Goal: Task Accomplishment & Management: Complete application form

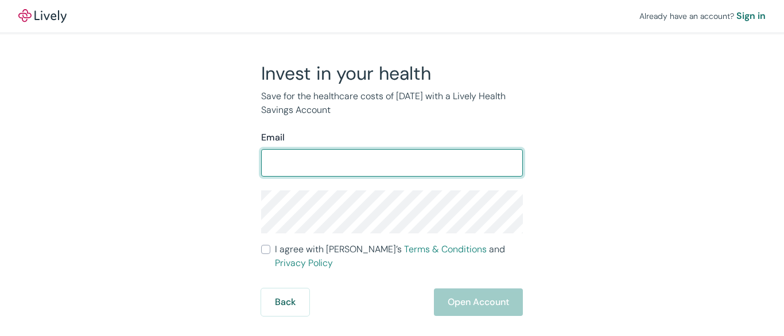
click at [392, 168] on input "Email" at bounding box center [392, 162] width 262 height 23
click at [392, 153] on input "Email" at bounding box center [392, 162] width 262 height 23
click at [392, 17] on div "Already have an account? Sign in" at bounding box center [392, 16] width 784 height 32
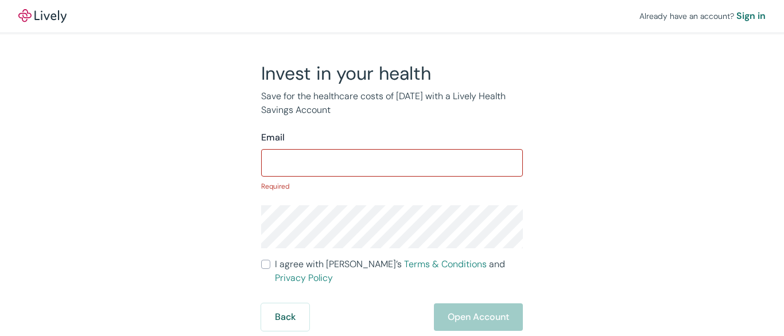
click at [392, 16] on div "Already have an account? Sign in" at bounding box center [392, 16] width 784 height 32
click at [42, 16] on img at bounding box center [42, 16] width 48 height 14
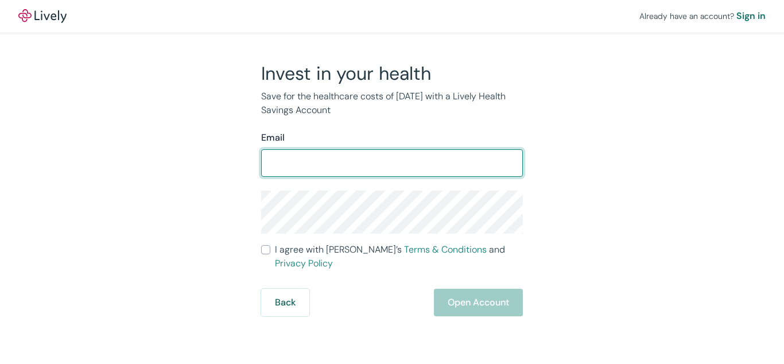
click at [392, 182] on form "Email ​ I agree with Lively’s Terms & Conditions and Privacy Policy Back Open A…" at bounding box center [392, 223] width 262 height 185
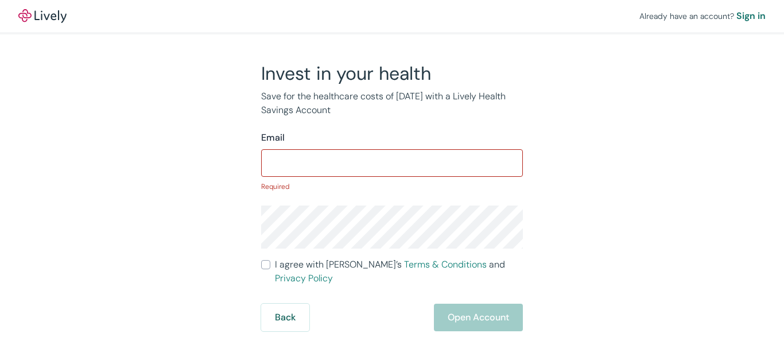
click at [392, 182] on p "Required" at bounding box center [392, 186] width 262 height 10
click at [392, 161] on input "Email" at bounding box center [392, 162] width 262 height 23
click at [392, 17] on div "Already have an account? Sign in" at bounding box center [392, 16] width 784 height 32
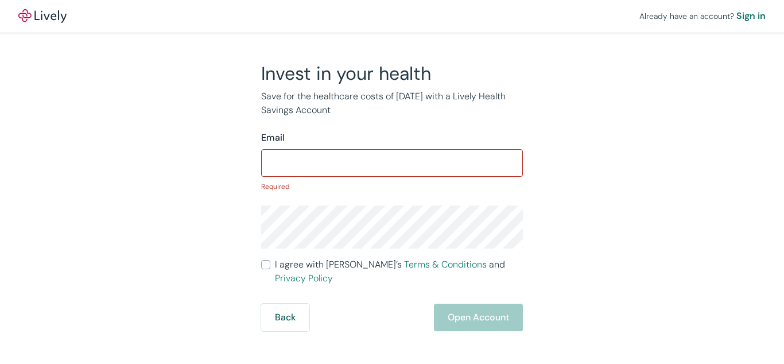
click at [392, 16] on div "Already have an account? Sign in" at bounding box center [392, 16] width 784 height 32
click at [42, 16] on img at bounding box center [42, 16] width 48 height 14
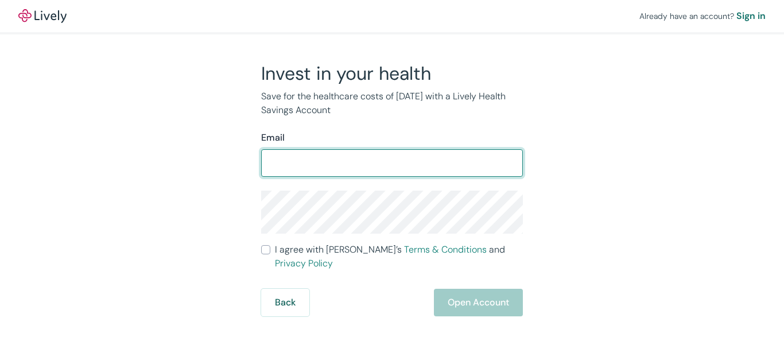
click at [392, 182] on form "Email ​ I agree with Lively’s Terms & Conditions and Privacy Policy Back Open A…" at bounding box center [392, 223] width 262 height 185
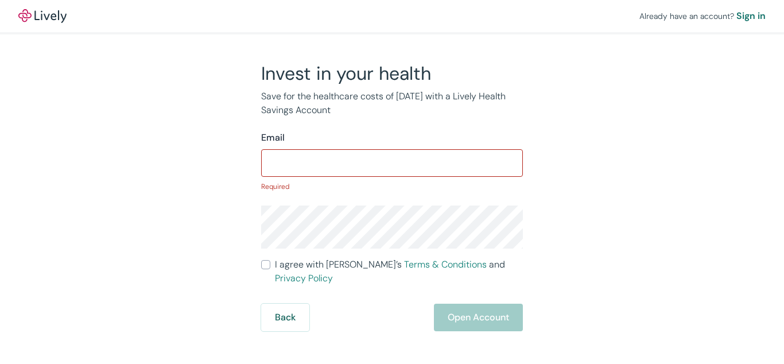
click at [392, 182] on p "Required" at bounding box center [392, 186] width 262 height 10
click at [392, 161] on input "Email" at bounding box center [392, 162] width 262 height 23
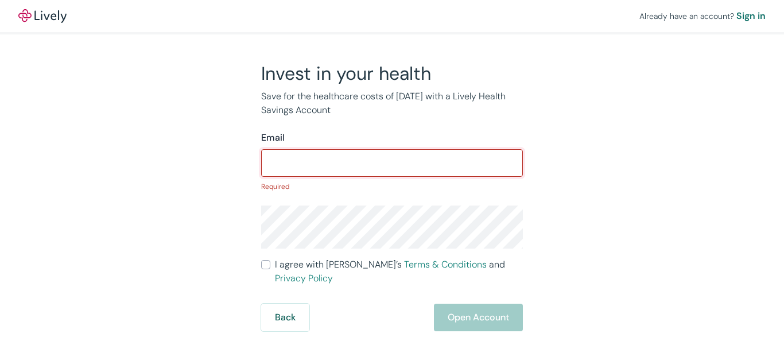
click at [392, 17] on div "Already have an account? Sign in" at bounding box center [392, 16] width 784 height 32
click at [392, 16] on div "Already have an account? Sign in" at bounding box center [392, 16] width 784 height 32
click at [42, 16] on img at bounding box center [42, 16] width 48 height 14
